Goal: Information Seeking & Learning: Understand process/instructions

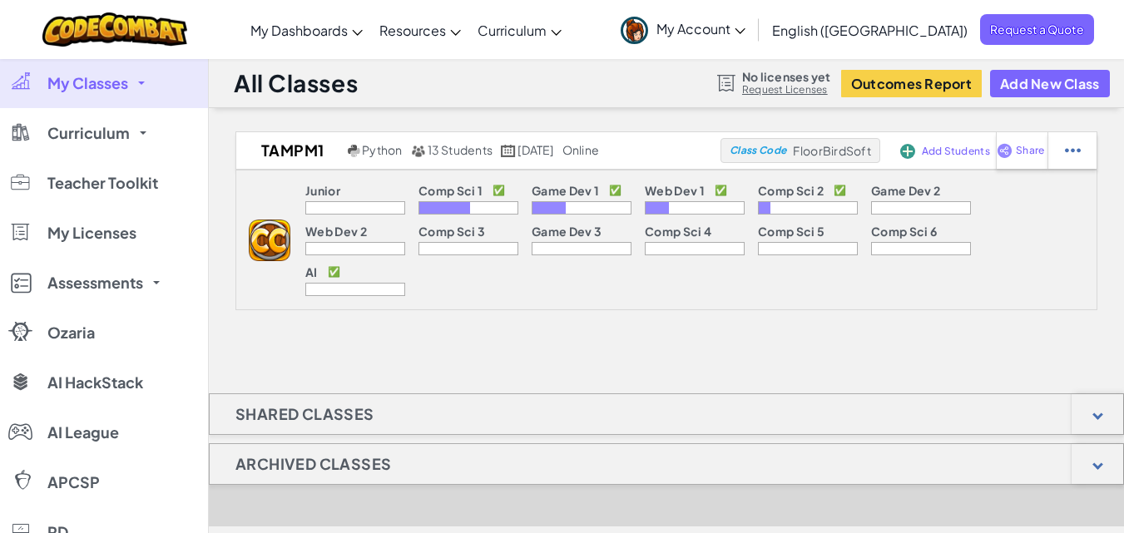
click at [145, 77] on link "My Classes" at bounding box center [104, 83] width 208 height 50
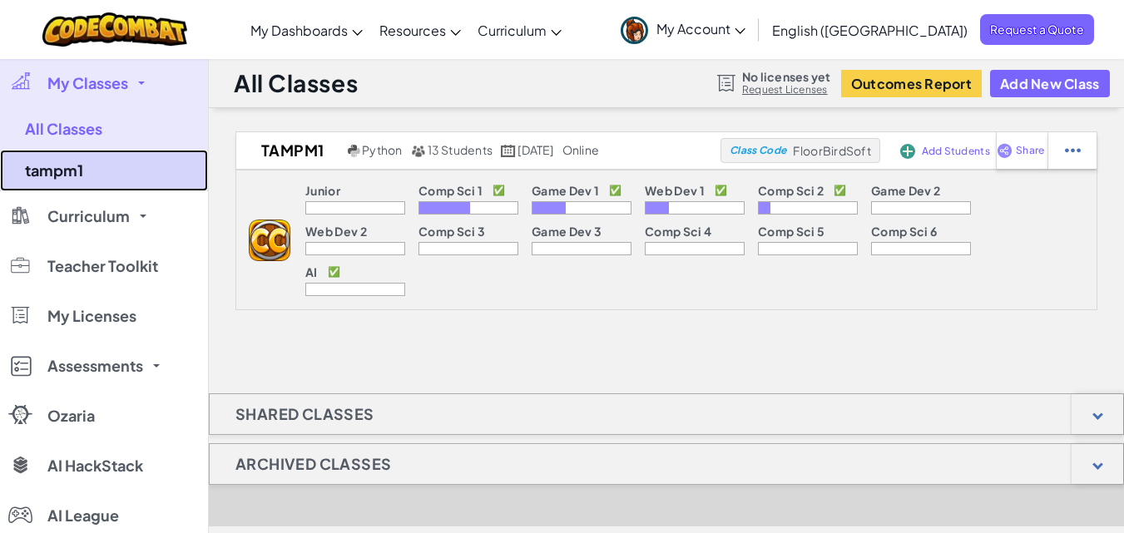
click at [120, 174] on link "tampm1" at bounding box center [104, 171] width 208 height 42
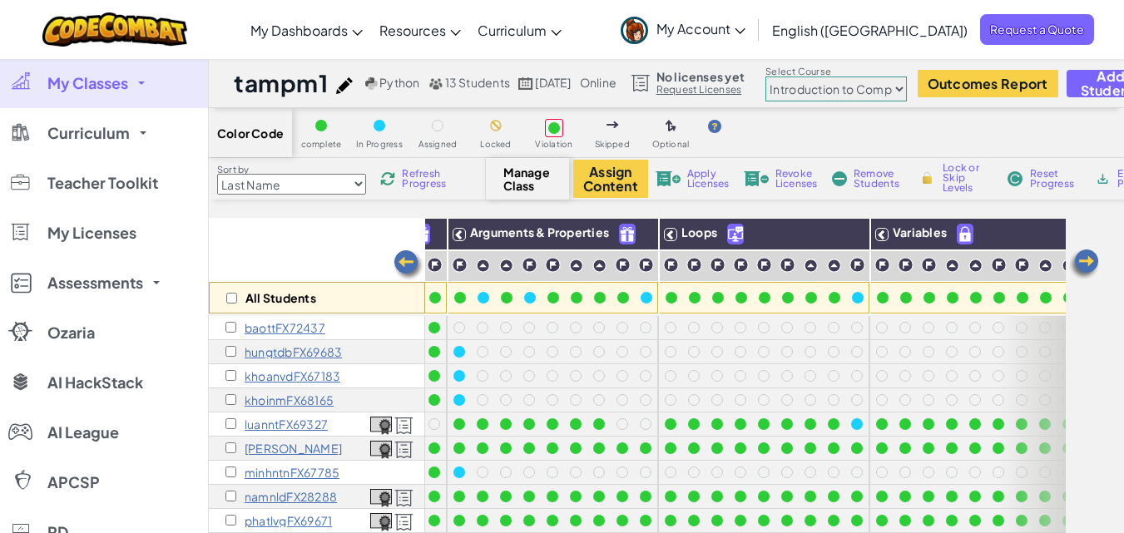
click at [874, 83] on select "Junior Introduction to Computer Science Game Development 1 Web Development 1 Co…" at bounding box center [835, 89] width 141 height 25
select select "5632661322961295f9428638"
click at [806, 77] on select "Junior Introduction to Computer Science Game Development 1 Web Development 1 Co…" at bounding box center [835, 89] width 141 height 25
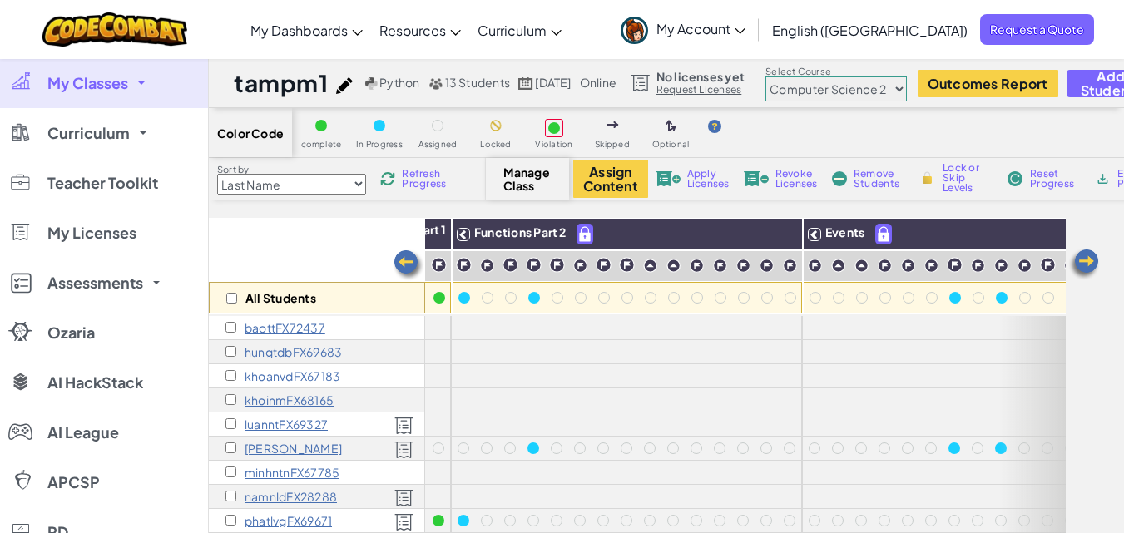
click at [126, 93] on link "My Classes" at bounding box center [104, 83] width 208 height 50
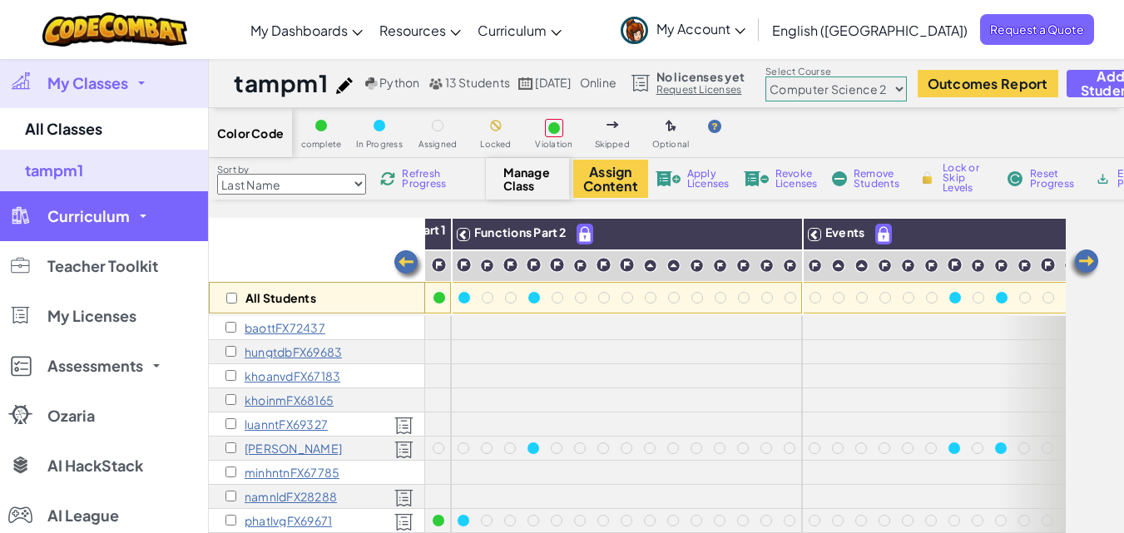
click at [113, 209] on span "Curriculum" at bounding box center [88, 216] width 82 height 15
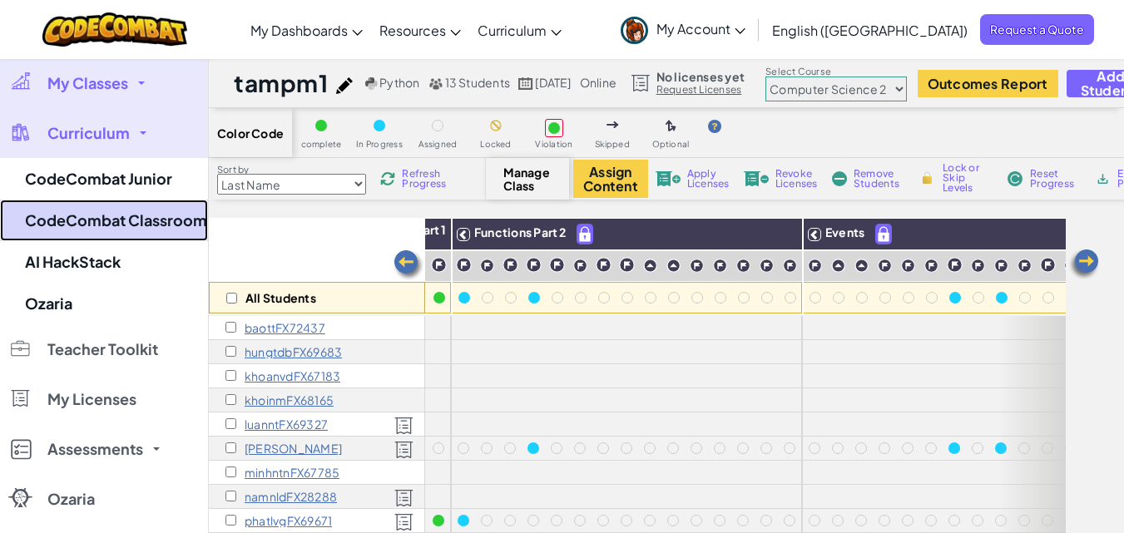
click at [126, 220] on link "CodeCombat Classroom" at bounding box center [104, 221] width 208 height 42
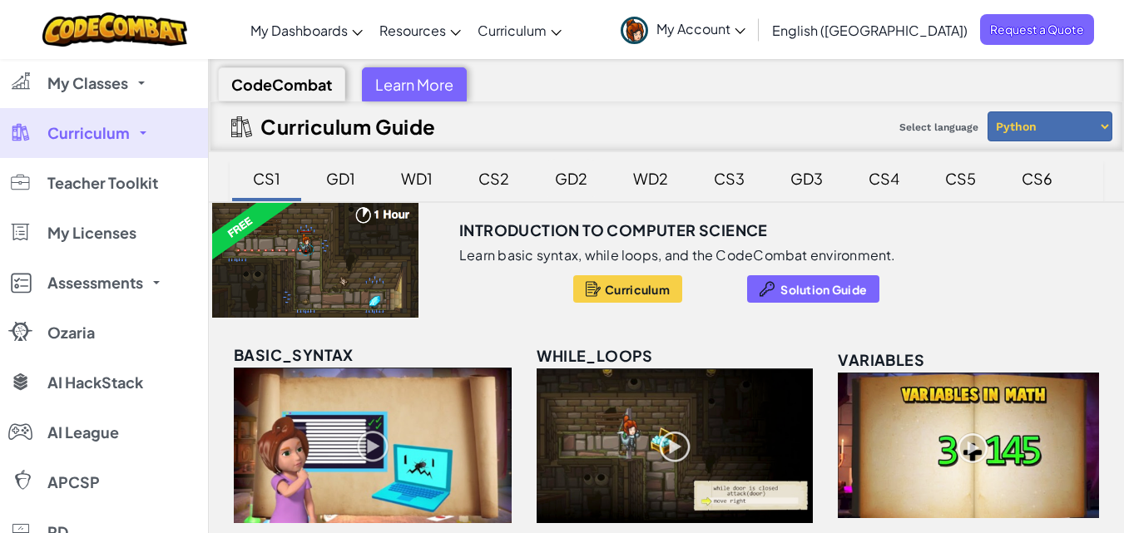
click at [557, 186] on div "GD2" at bounding box center [571, 178] width 66 height 39
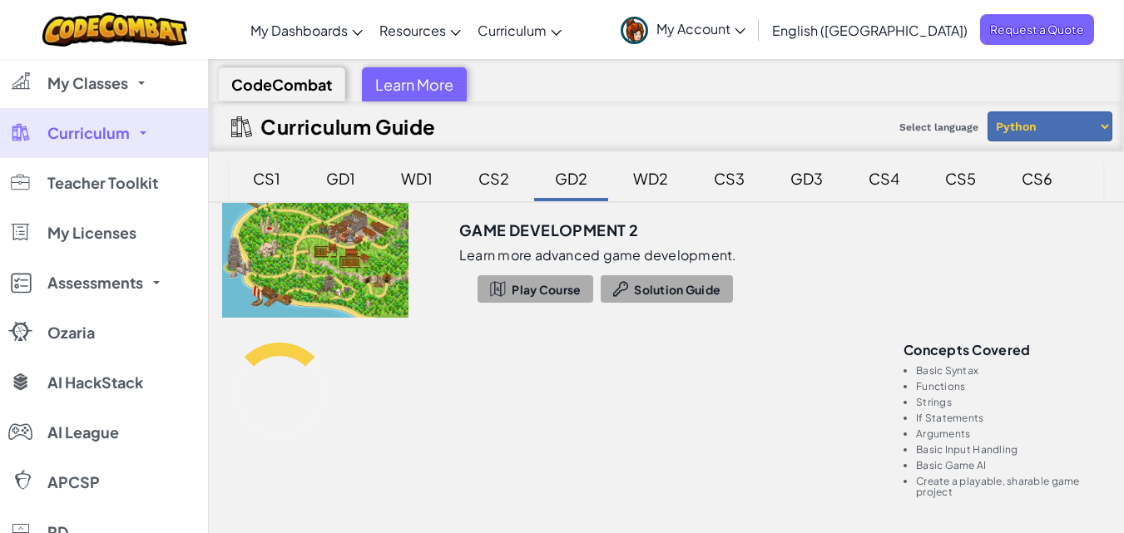
click at [487, 181] on div "CS2" at bounding box center [494, 178] width 64 height 39
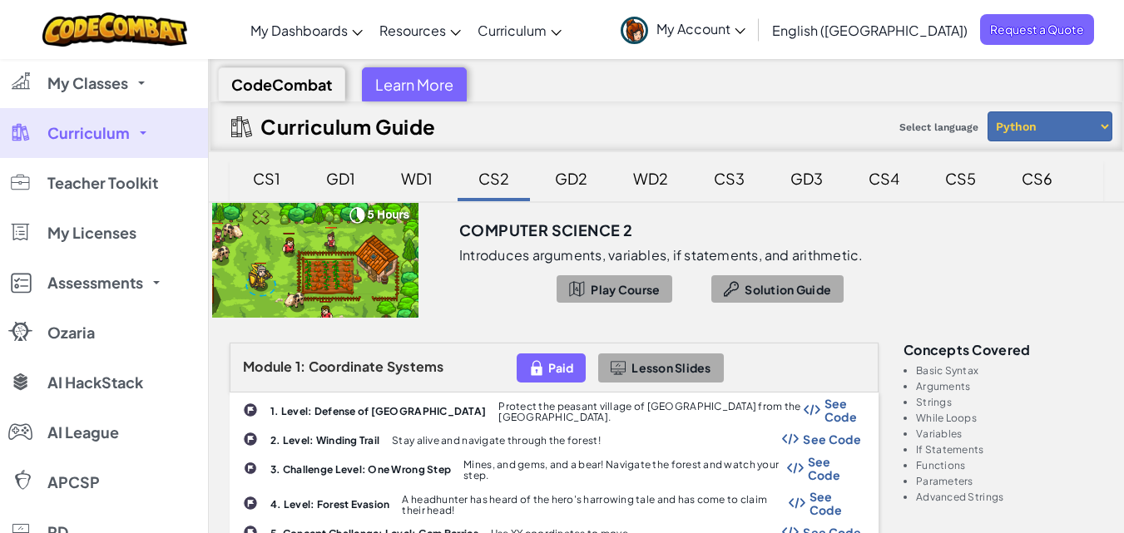
click at [1121, 70] on div "CodeCombat Learn More" at bounding box center [667, 80] width 914 height 42
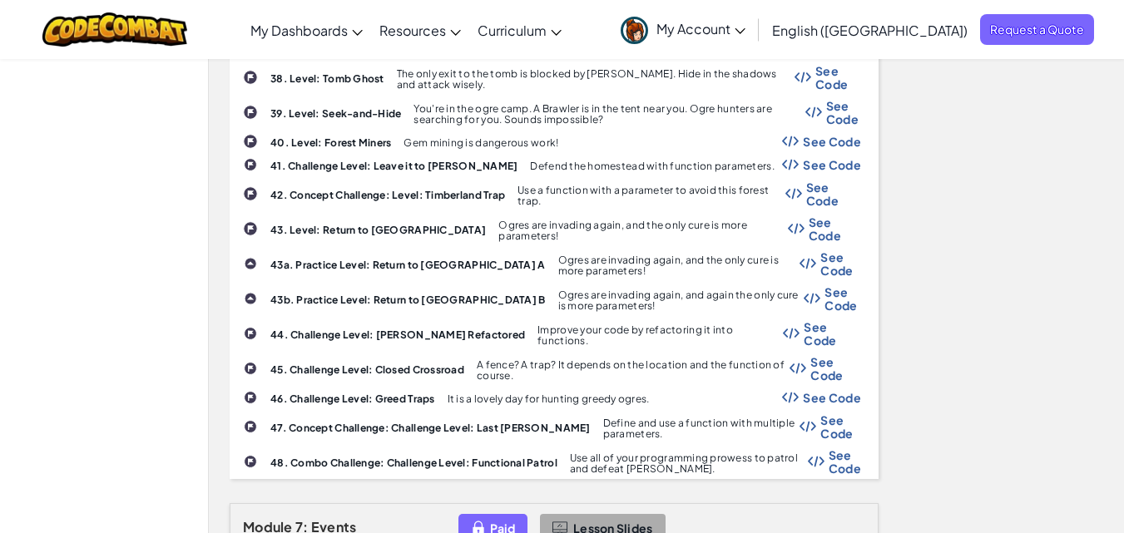
scroll to position [1855, 0]
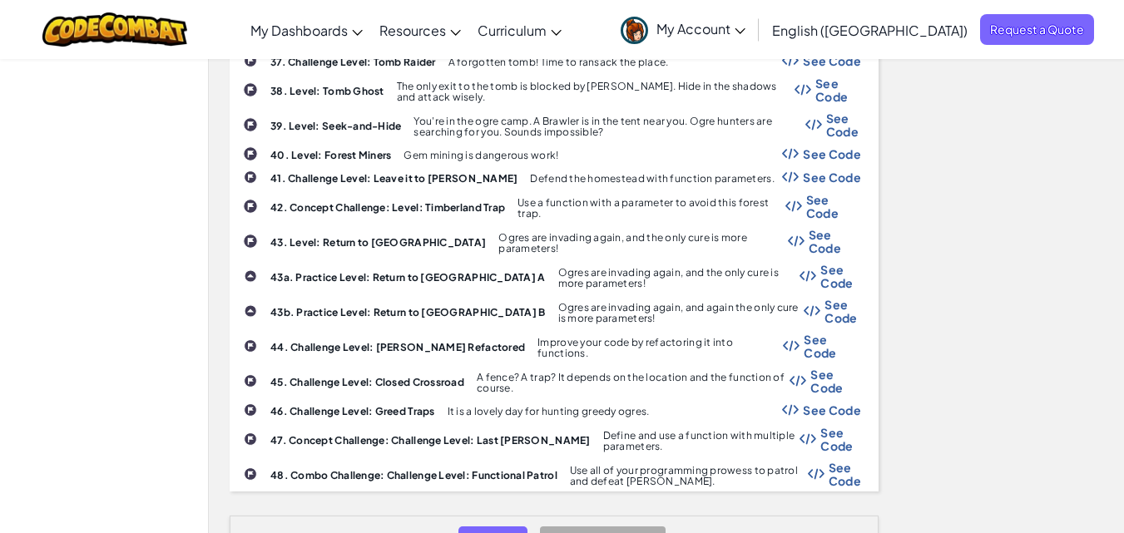
click at [816, 171] on span "See Code" at bounding box center [832, 177] width 58 height 13
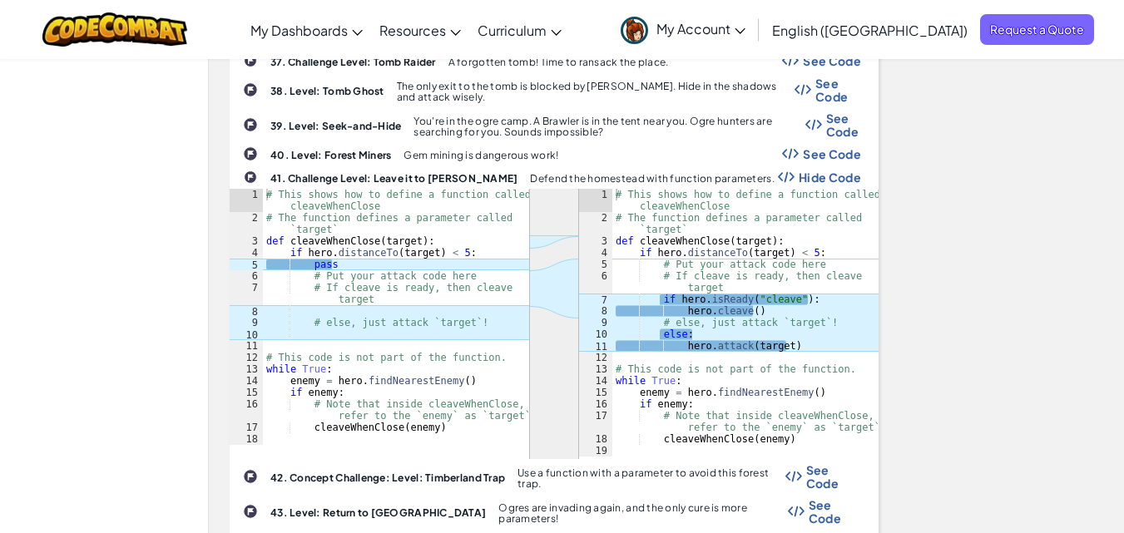
click at [839, 171] on span "Hide Code" at bounding box center [830, 177] width 62 height 13
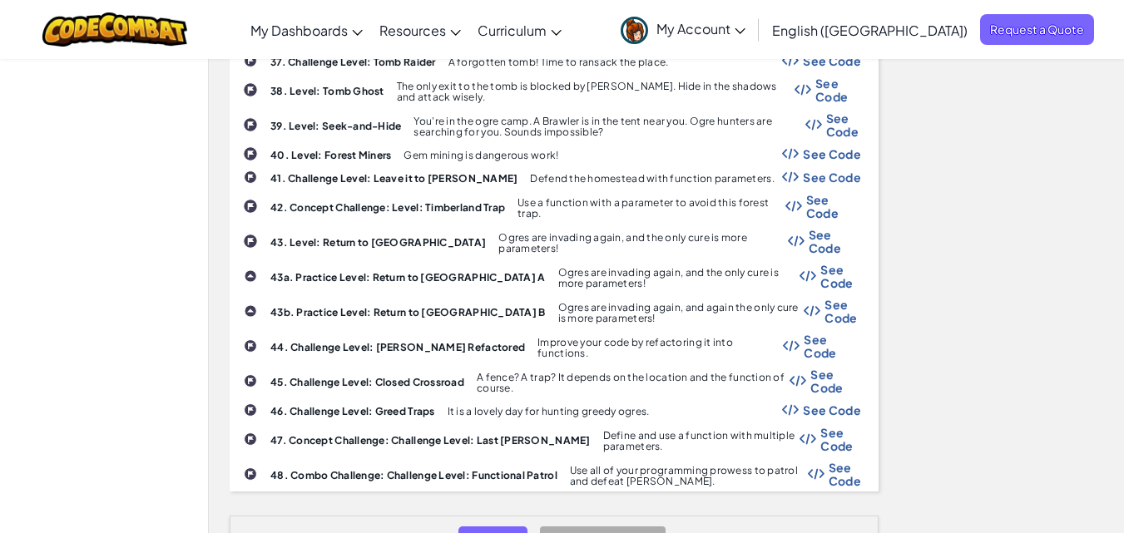
click at [824, 193] on span "See Code" at bounding box center [833, 206] width 55 height 27
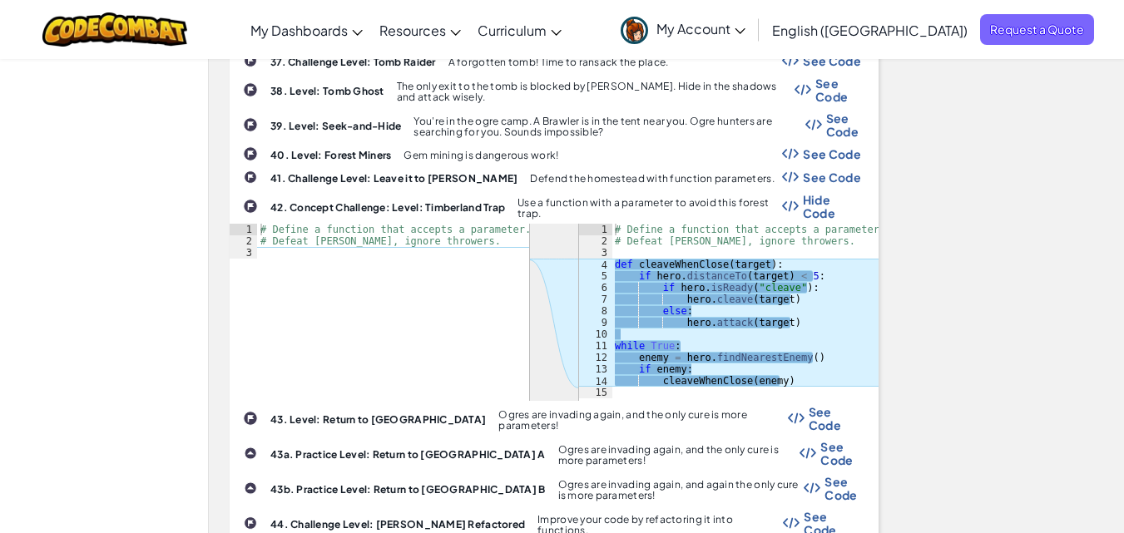
type textarea "hero.cleave(target)"
click at [834, 286] on div "# Define a function that accepts a parameter. # Defeat [PERSON_NAME], ignore th…" at bounding box center [744, 323] width 267 height 198
click at [808, 196] on span "Hide Code" at bounding box center [832, 206] width 58 height 27
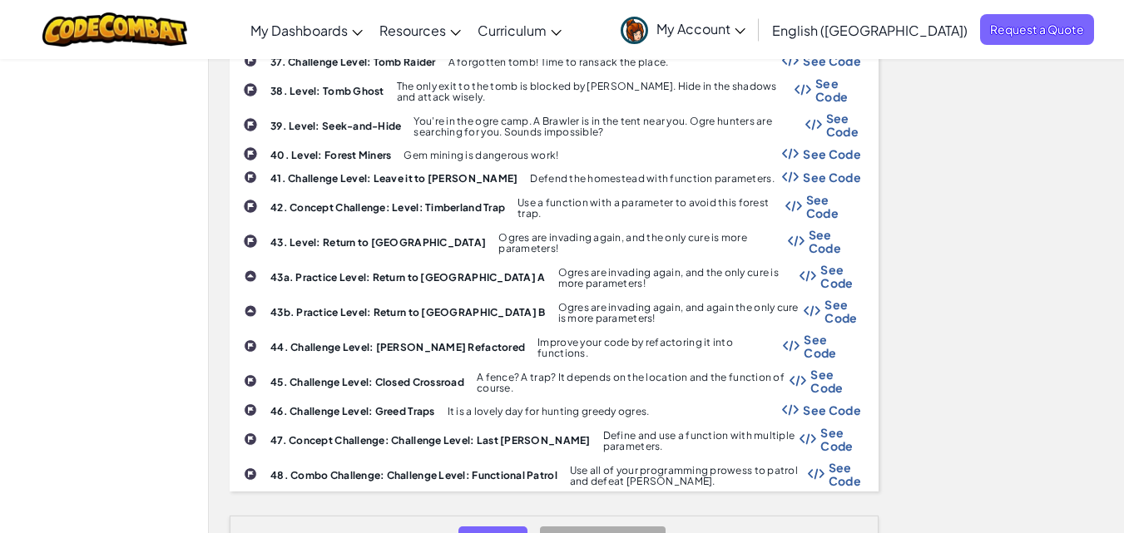
click at [808, 196] on span "See Code" at bounding box center [833, 206] width 55 height 27
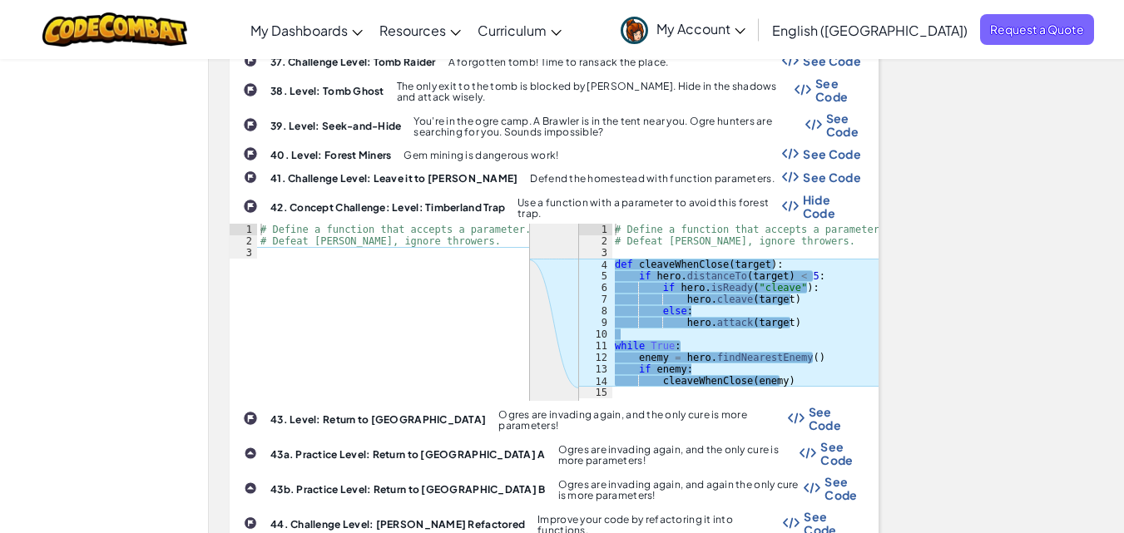
click at [824, 202] on span "Hide Code" at bounding box center [832, 206] width 58 height 27
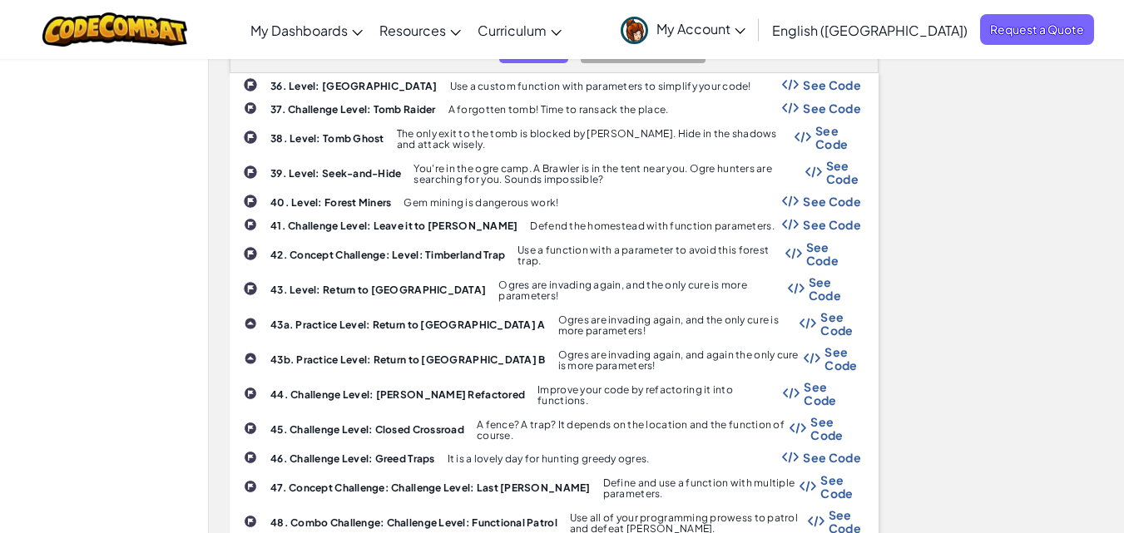
scroll to position [1810, 0]
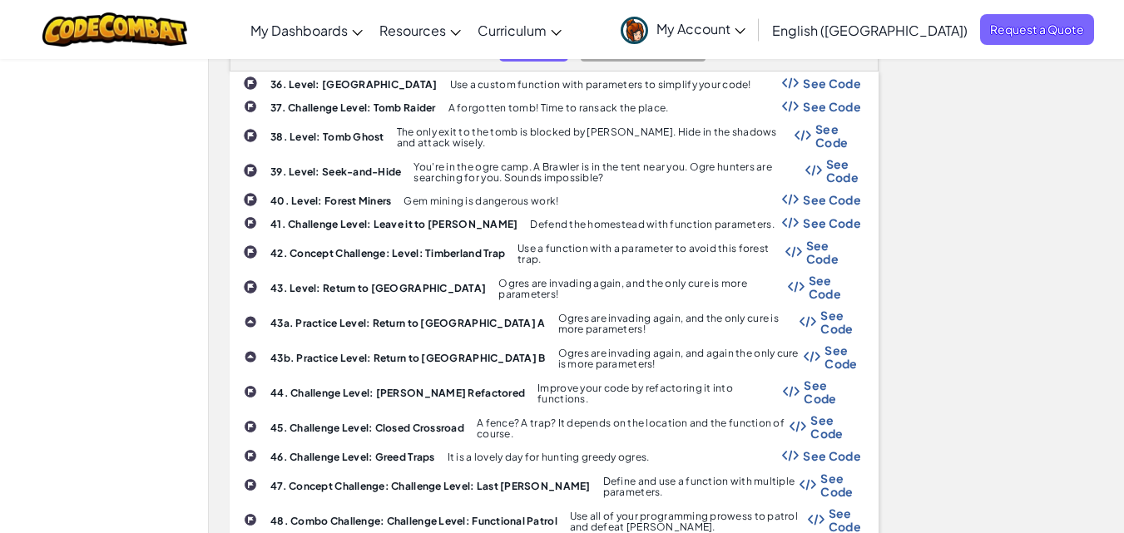
click at [814, 413] on span "See Code" at bounding box center [835, 426] width 51 height 27
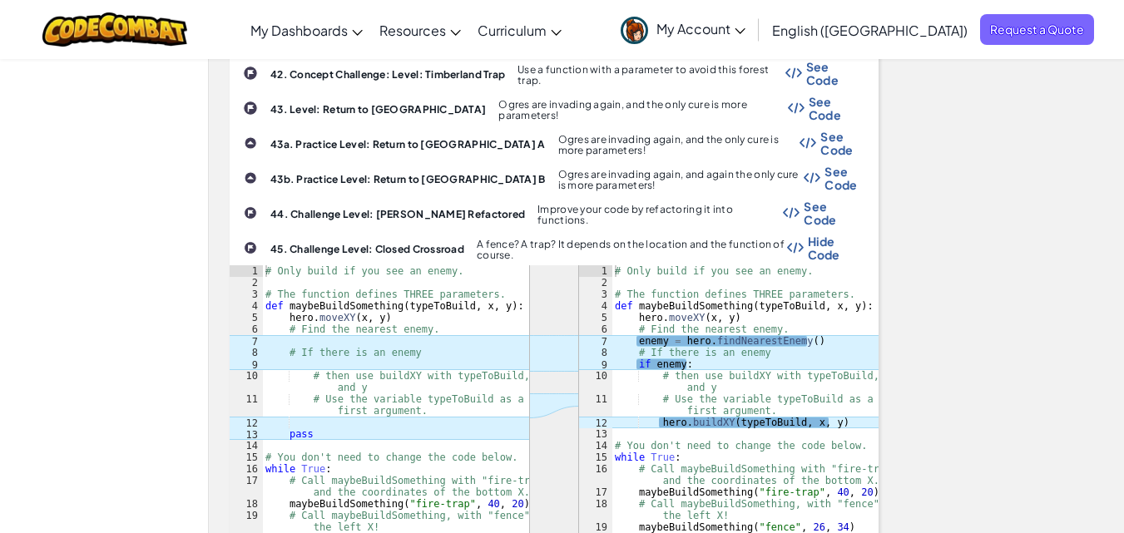
scroll to position [1990, 0]
click at [837, 233] on span "Hide Code" at bounding box center [835, 246] width 54 height 27
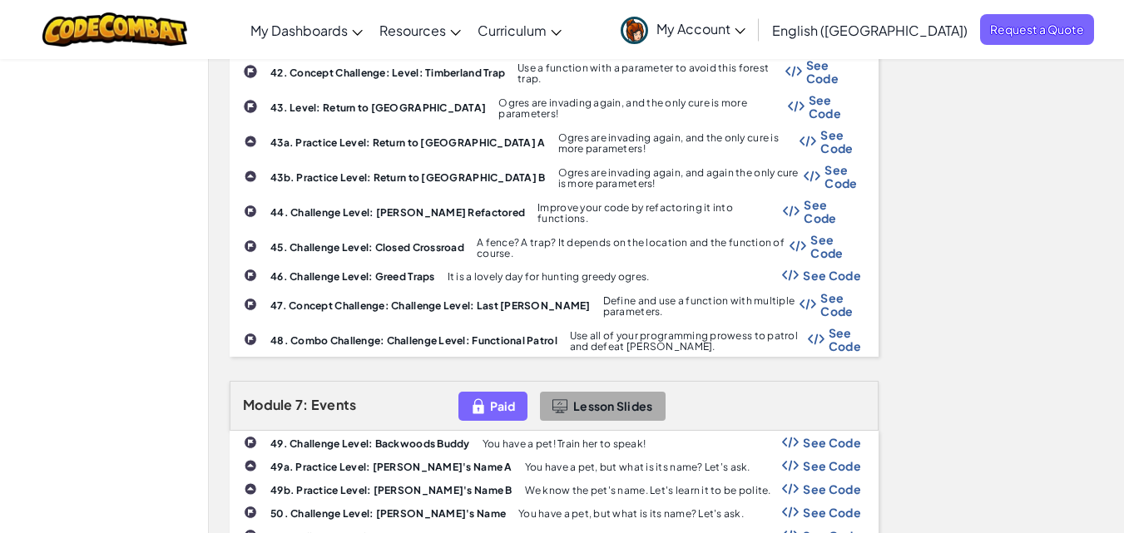
click at [815, 269] on span "See Code" at bounding box center [832, 275] width 58 height 13
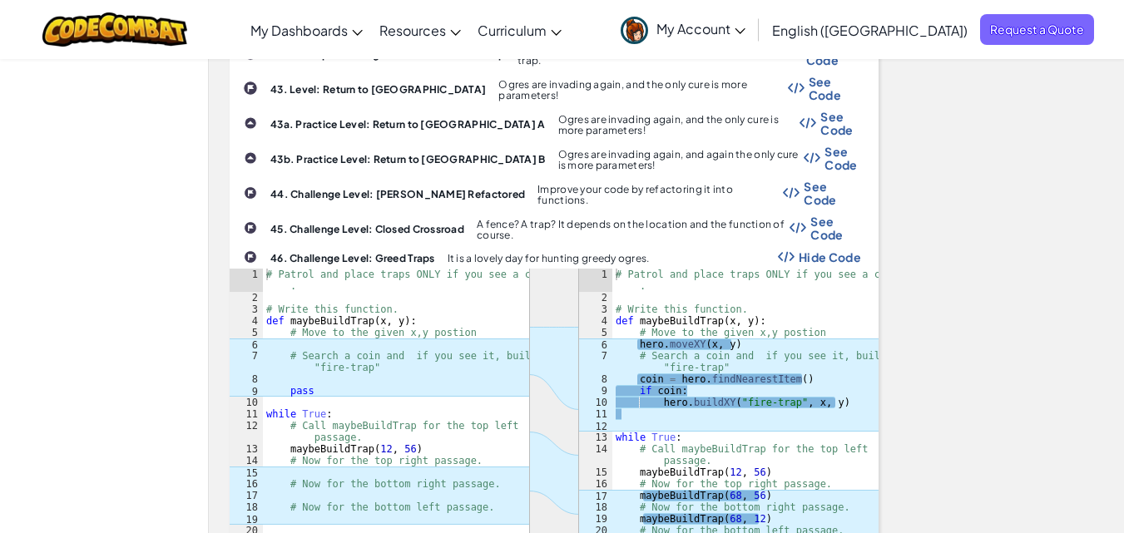
scroll to position [2013, 0]
